Goal: Information Seeking & Learning: Learn about a topic

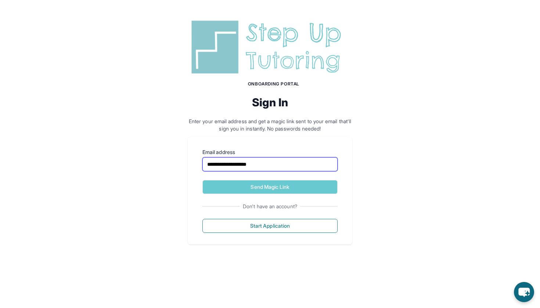
type input "**********"
click at [270, 187] on button "Send Magic Link" at bounding box center [269, 187] width 135 height 14
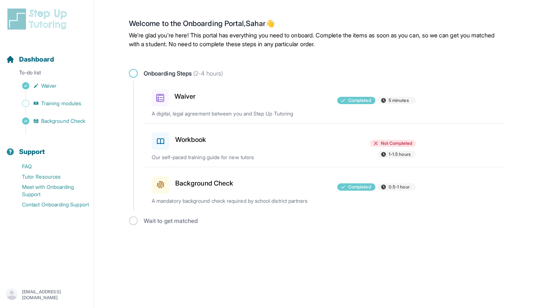
click at [250, 149] on div at bounding box center [284, 140] width 86 height 21
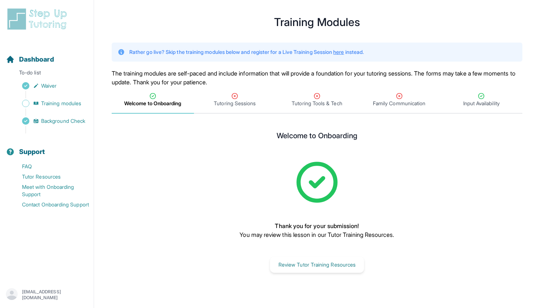
scroll to position [9, 0]
click at [333, 264] on button "Review Tutor Training Resources" at bounding box center [317, 265] width 94 height 16
click at [227, 96] on div "Tutoring Sessions" at bounding box center [234, 100] width 79 height 15
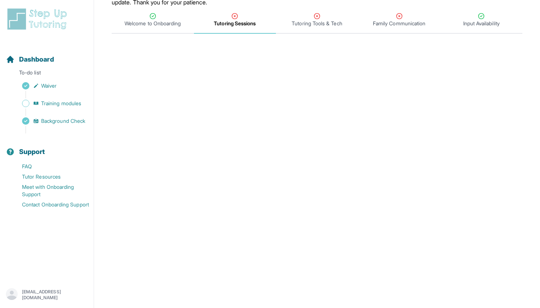
scroll to position [78, 0]
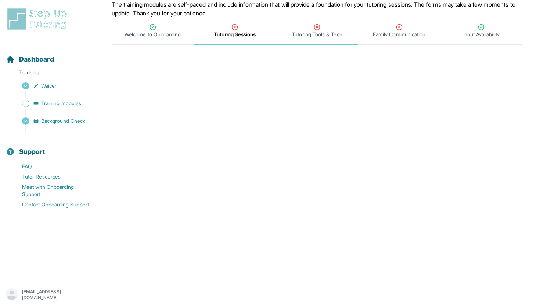
click at [316, 37] on span "Tutoring Tools & Tech" at bounding box center [316, 34] width 50 height 7
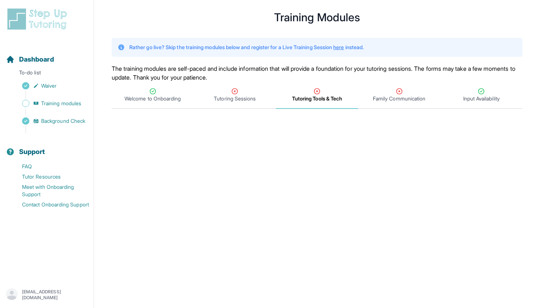
scroll to position [18, 0]
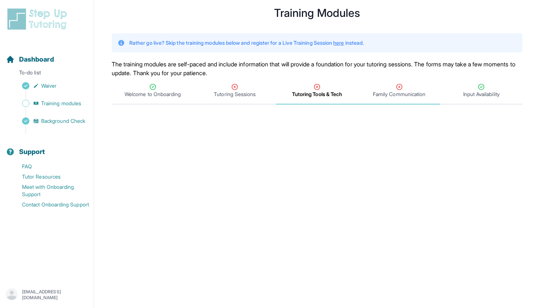
click at [396, 93] on span "Family Communication" at bounding box center [399, 94] width 52 height 7
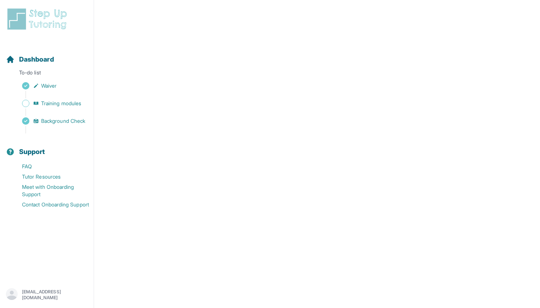
scroll to position [290, 0]
click at [528, 3] on main "**********" at bounding box center [317, 14] width 446 height 590
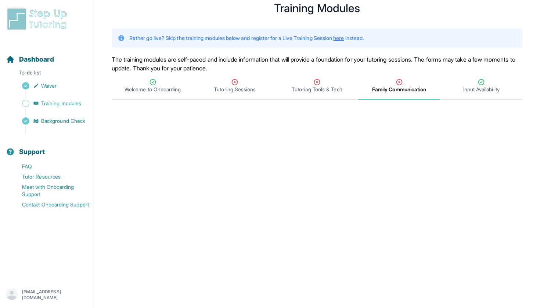
scroll to position [24, 0]
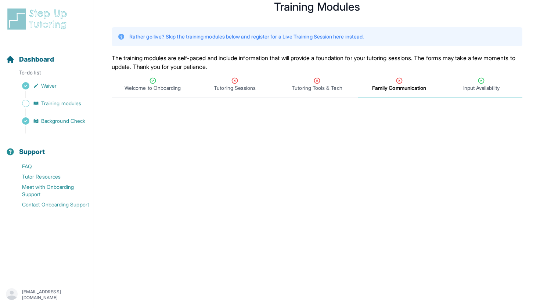
click at [486, 81] on div "Input Availability" at bounding box center [480, 84] width 79 height 15
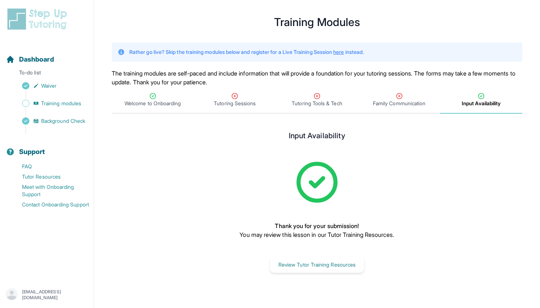
scroll to position [9, 0]
click at [407, 105] on span "Family Communication" at bounding box center [399, 103] width 52 height 7
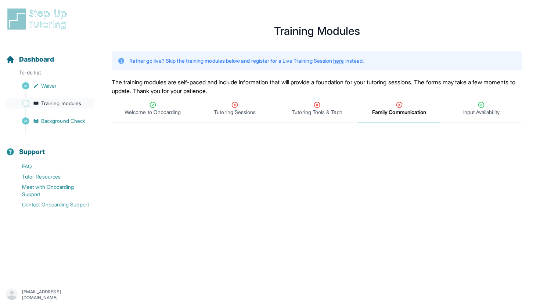
scroll to position [0, 0]
click at [155, 112] on span "Welcome to Onboarding" at bounding box center [152, 112] width 56 height 7
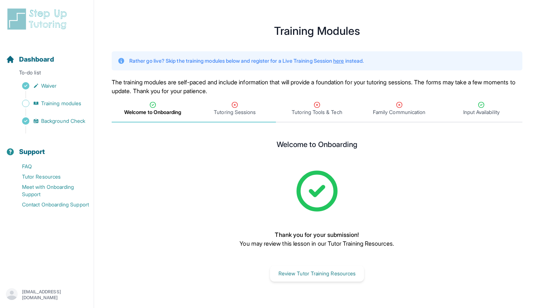
click at [240, 117] on span "Tutoring Sessions" at bounding box center [235, 108] width 82 height 27
